Goal: Information Seeking & Learning: Find specific fact

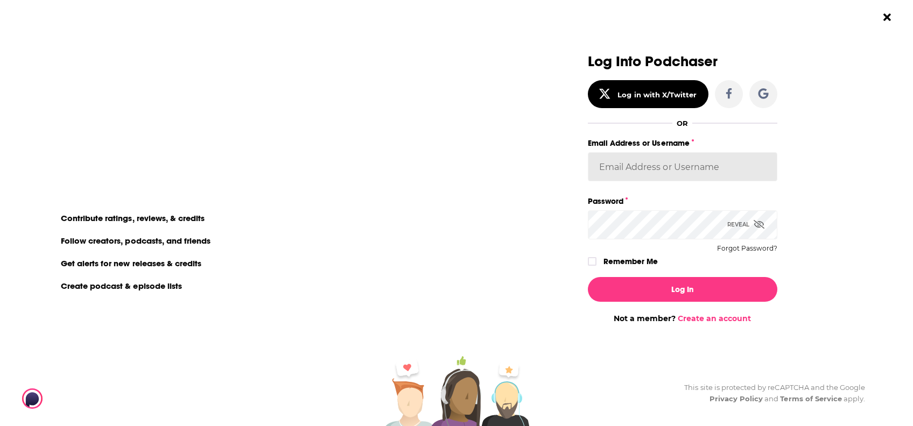
click at [725, 171] on input "Email Address or Username" at bounding box center [683, 166] width 190 height 29
click at [846, 284] on div "Log Into Podchaser Log in with X/Twitter OR Email Address or Username Password …" at bounding box center [689, 213] width 447 height 426
click at [888, 22] on icon "Close Button" at bounding box center [886, 17] width 7 height 10
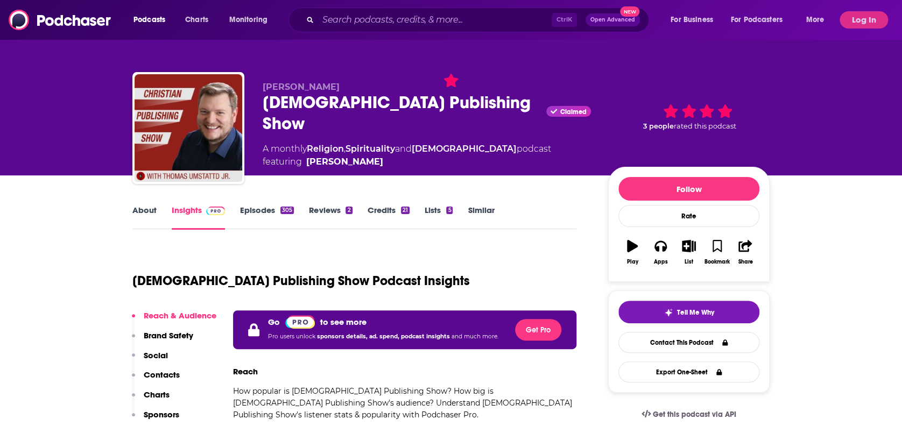
click at [525, 28] on div "Ctrl K Open Advanced New" at bounding box center [469, 20] width 361 height 25
click at [512, 24] on input "Search podcasts, credits, & more..." at bounding box center [435, 19] width 234 height 17
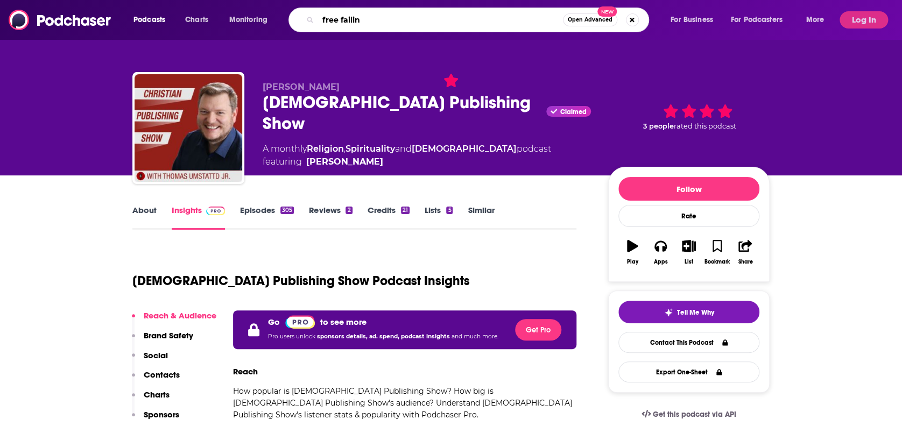
type input "free failing"
